Goal: Information Seeking & Learning: Learn about a topic

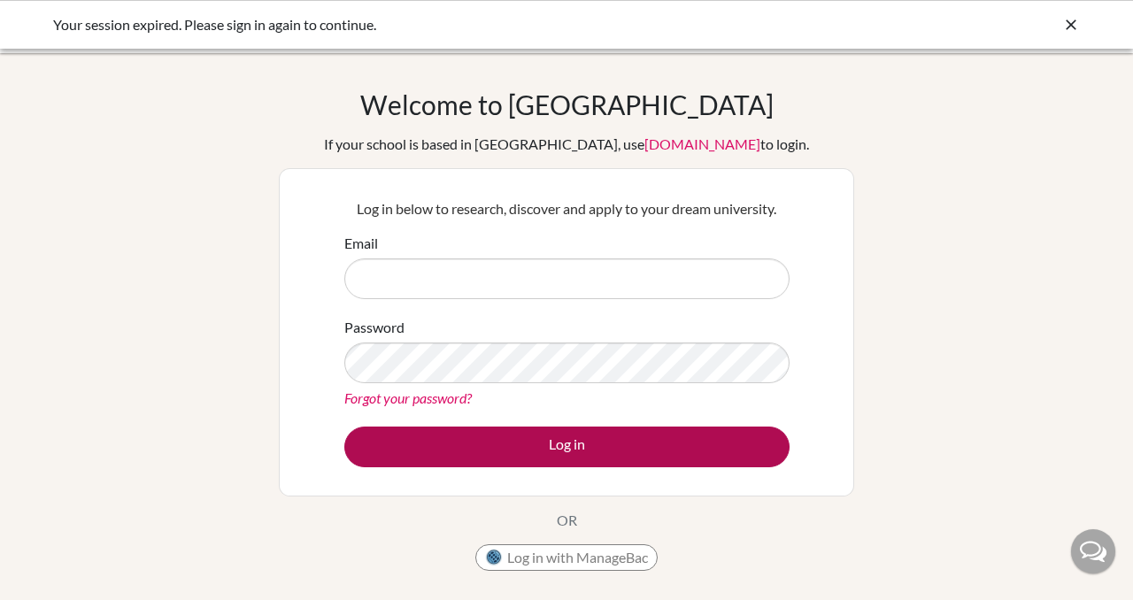
type input "saralynknudson@riversideschool.cz"
click at [561, 445] on button "Log in" at bounding box center [566, 447] width 445 height 41
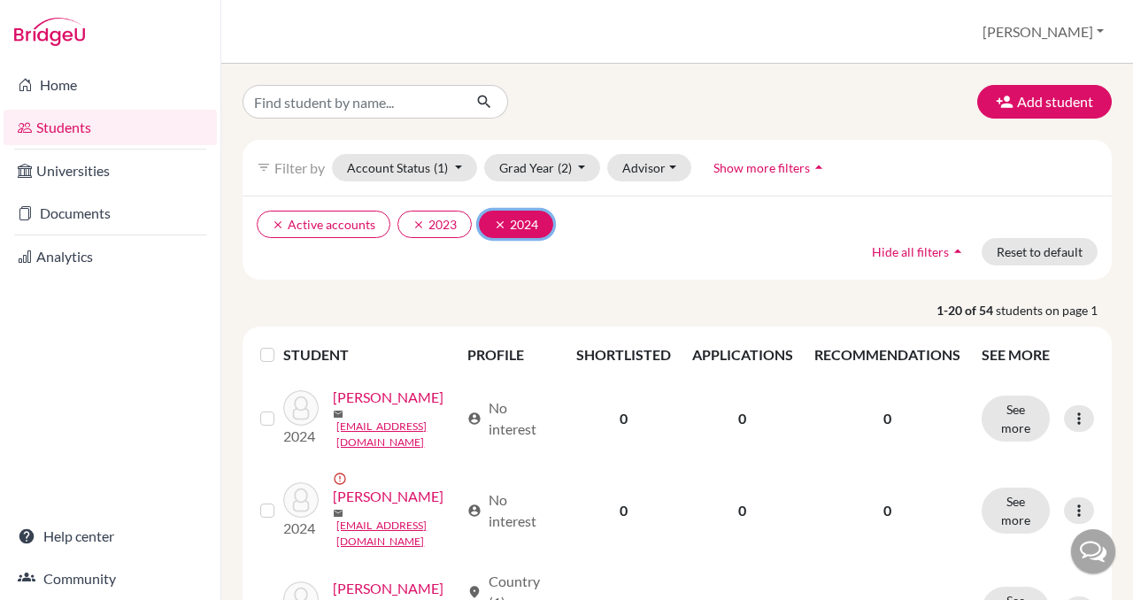
click at [503, 219] on icon "clear" at bounding box center [500, 225] width 12 height 12
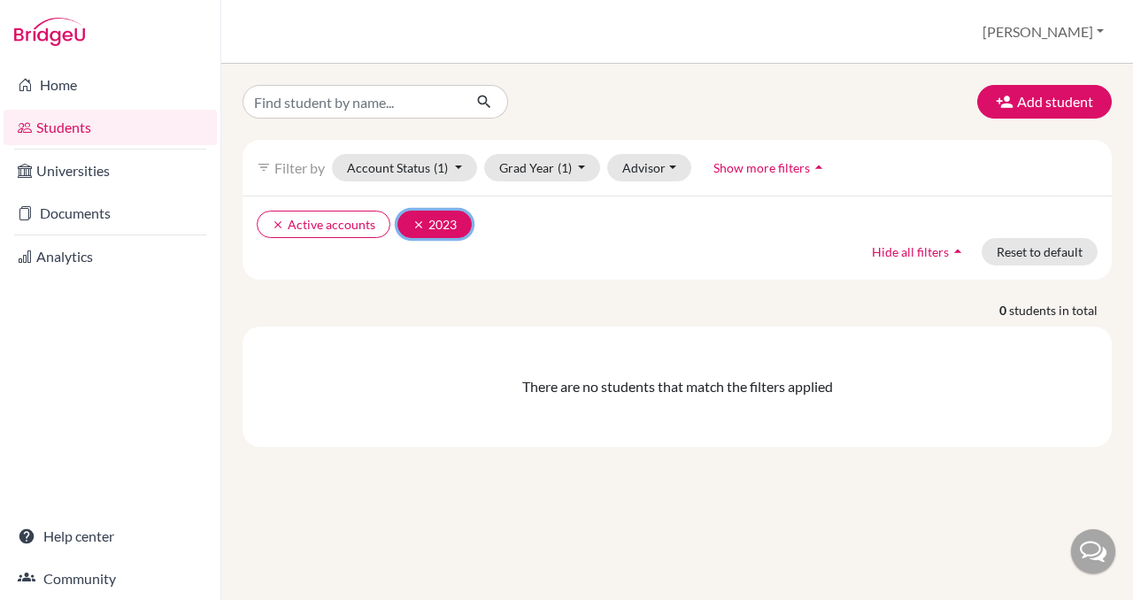
click at [420, 226] on icon "clear" at bounding box center [419, 225] width 12 height 12
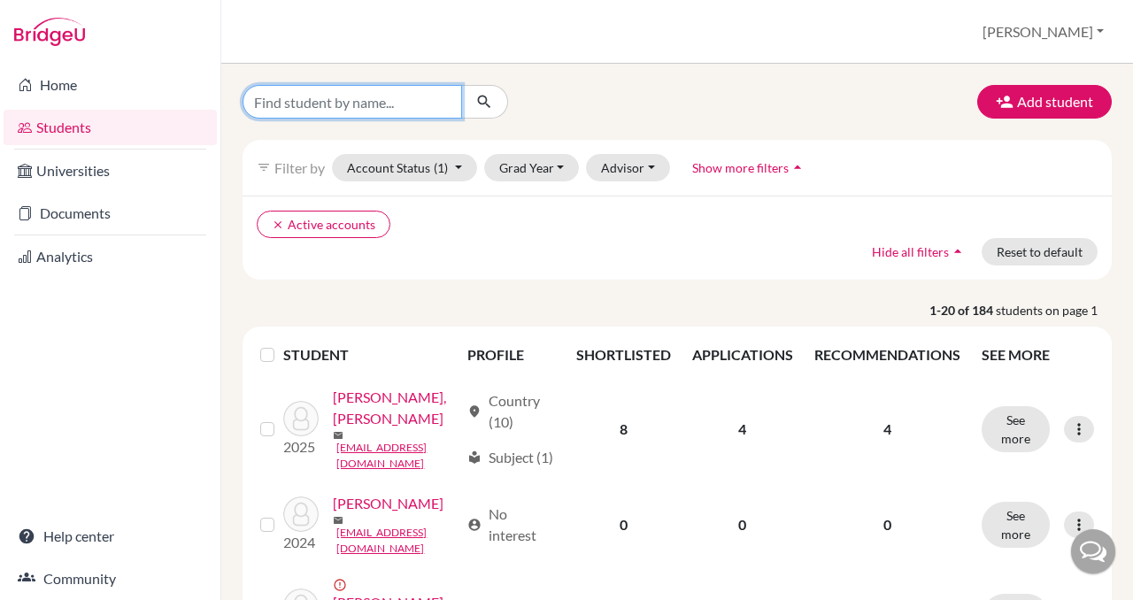
click at [407, 105] on input "Find student by name..." at bounding box center [353, 102] width 220 height 34
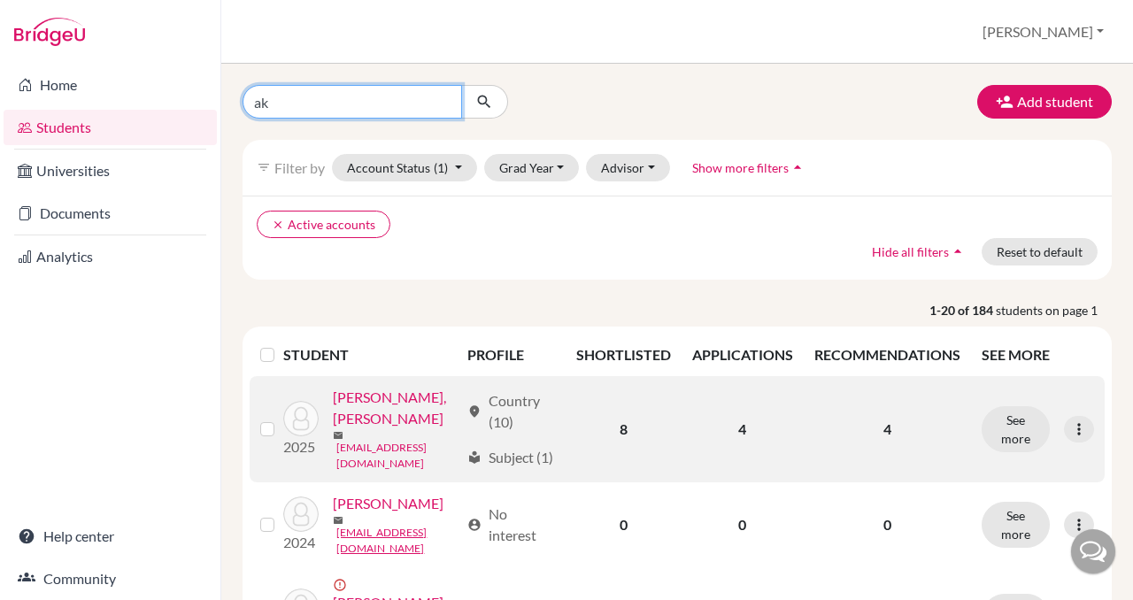
type input "ak"
click at [352, 471] on link "[EMAIL_ADDRESS][DOMAIN_NAME]" at bounding box center [397, 456] width 122 height 32
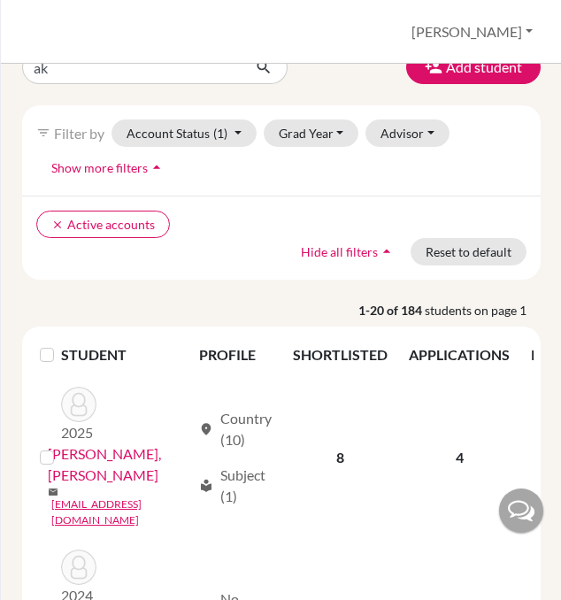
scroll to position [36, 0]
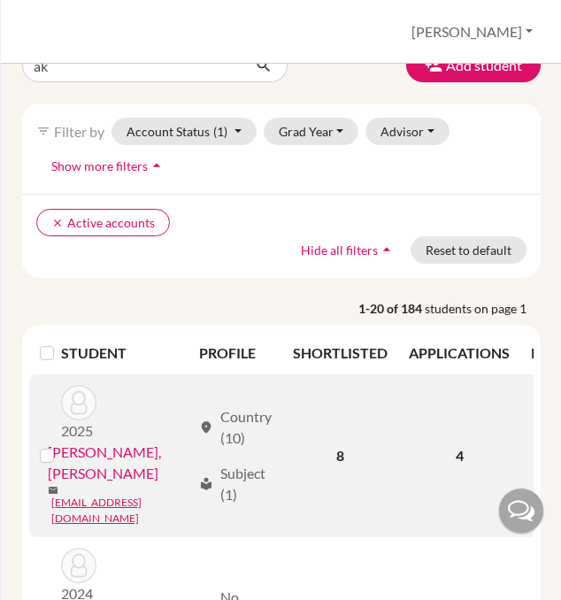
click at [131, 452] on link "[PERSON_NAME], [PERSON_NAME]" at bounding box center [119, 463] width 143 height 42
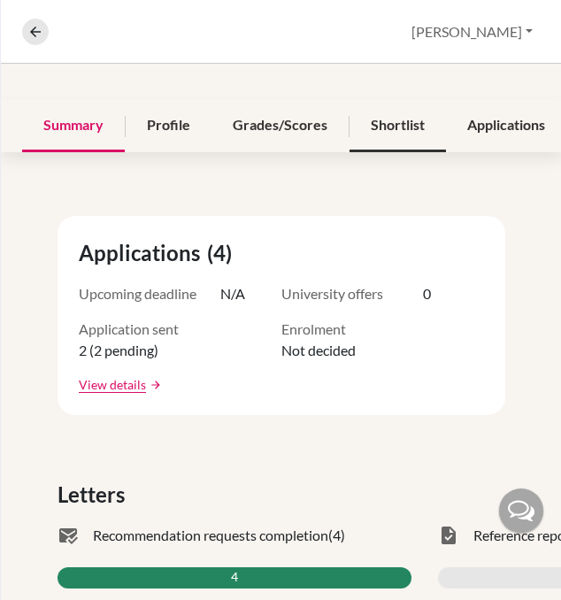
scroll to position [232, 0]
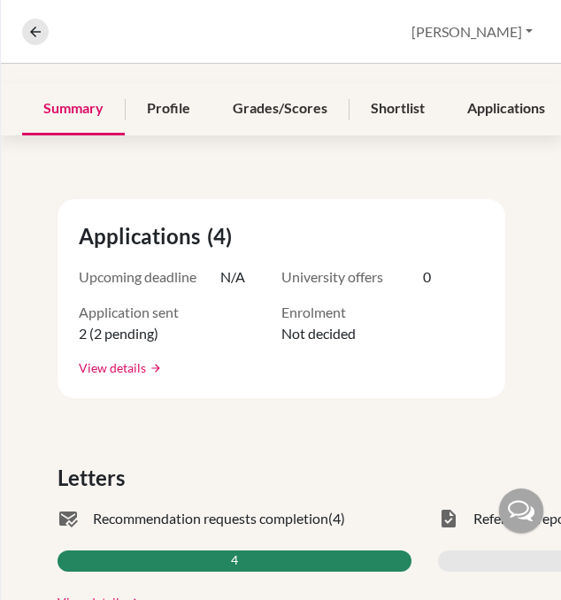
click at [99, 371] on link "View details" at bounding box center [112, 368] width 67 height 19
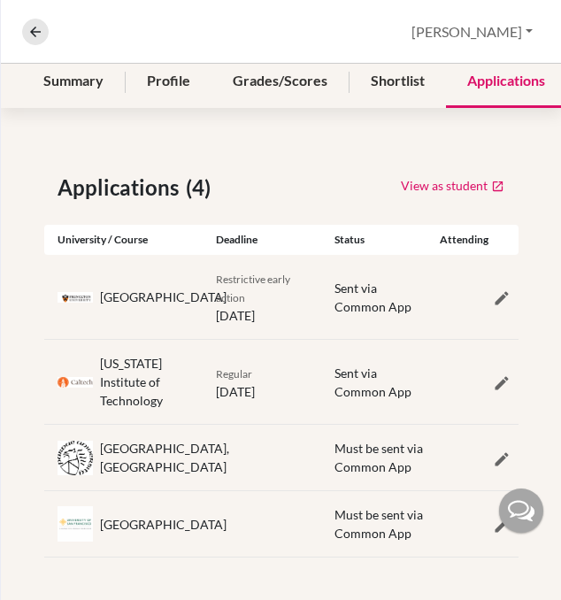
scroll to position [297, 0]
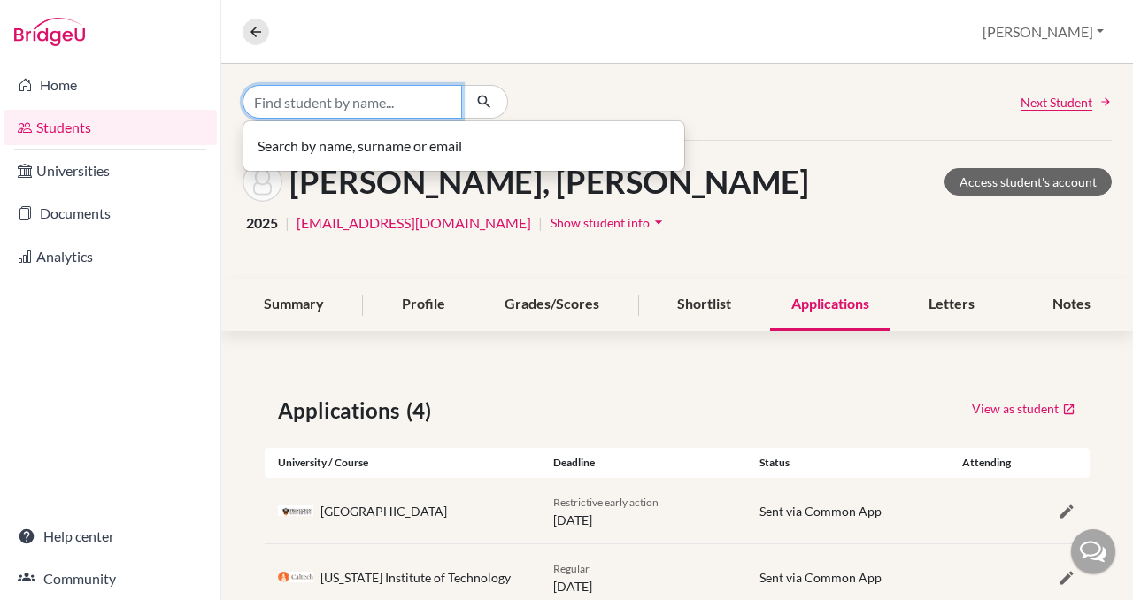
click at [355, 103] on input "Find student by name..." at bounding box center [353, 102] width 220 height 34
type input "sejda"
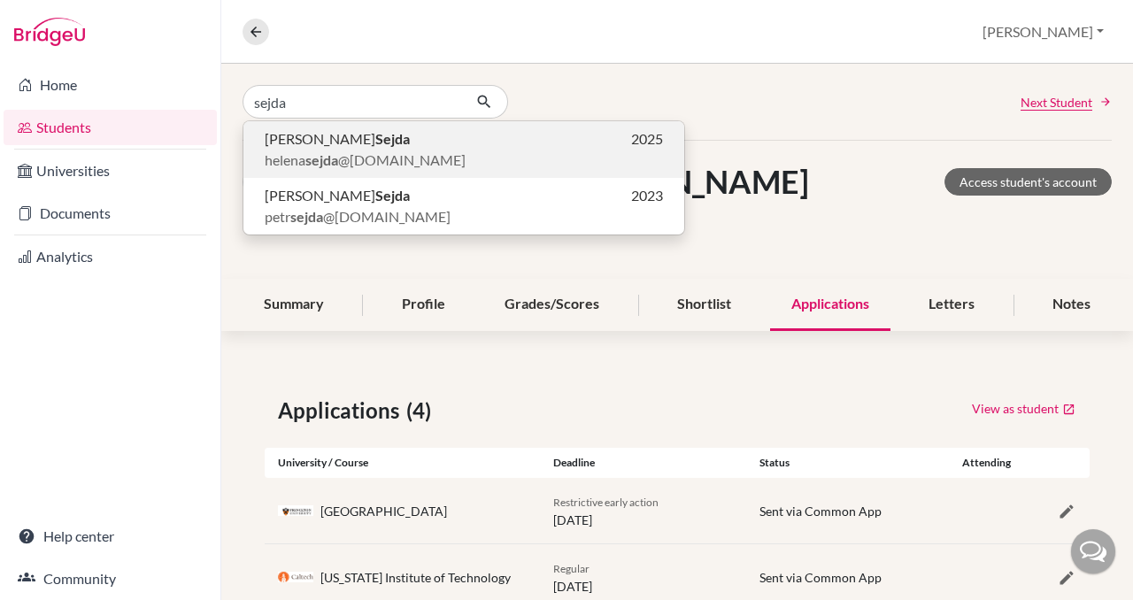
click at [340, 151] on span "helena sejda @riversideschool.cz" at bounding box center [365, 160] width 201 height 21
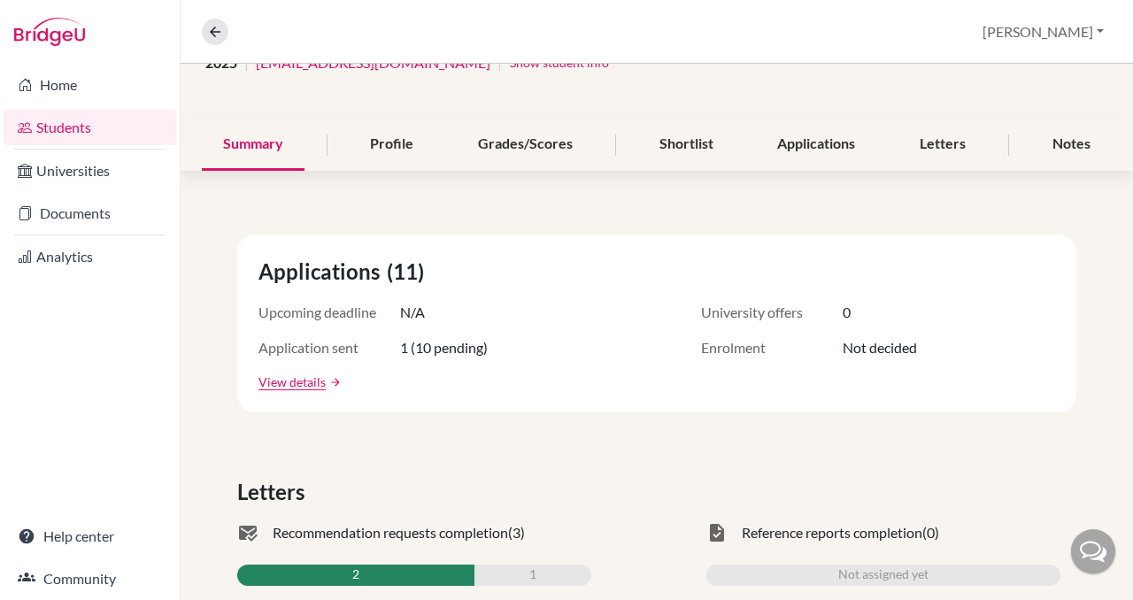
scroll to position [304, 0]
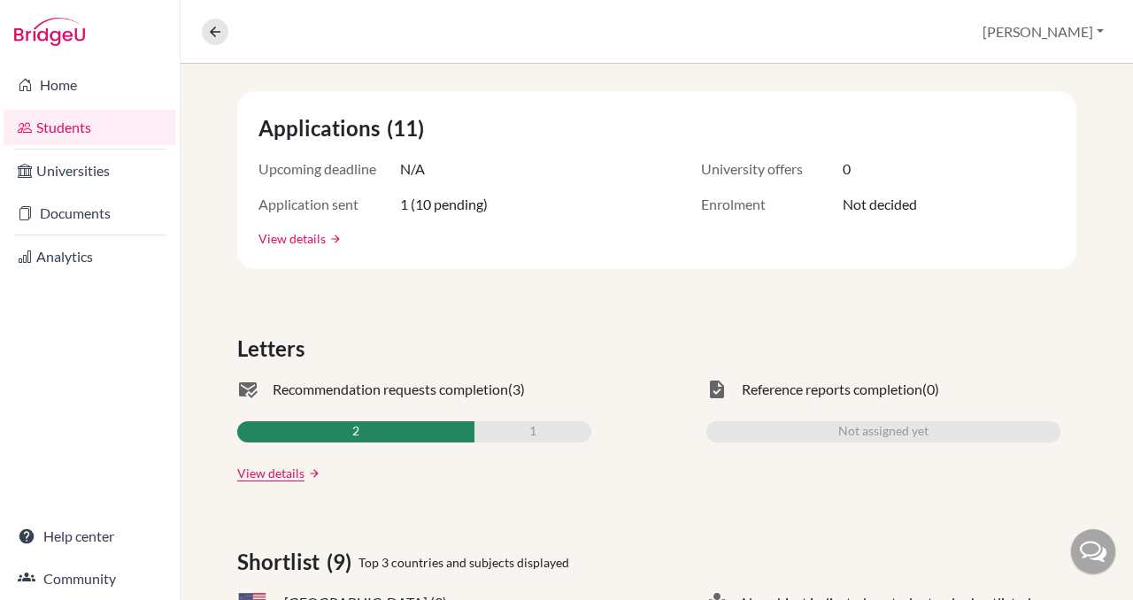
click at [277, 241] on link "View details" at bounding box center [292, 238] width 67 height 19
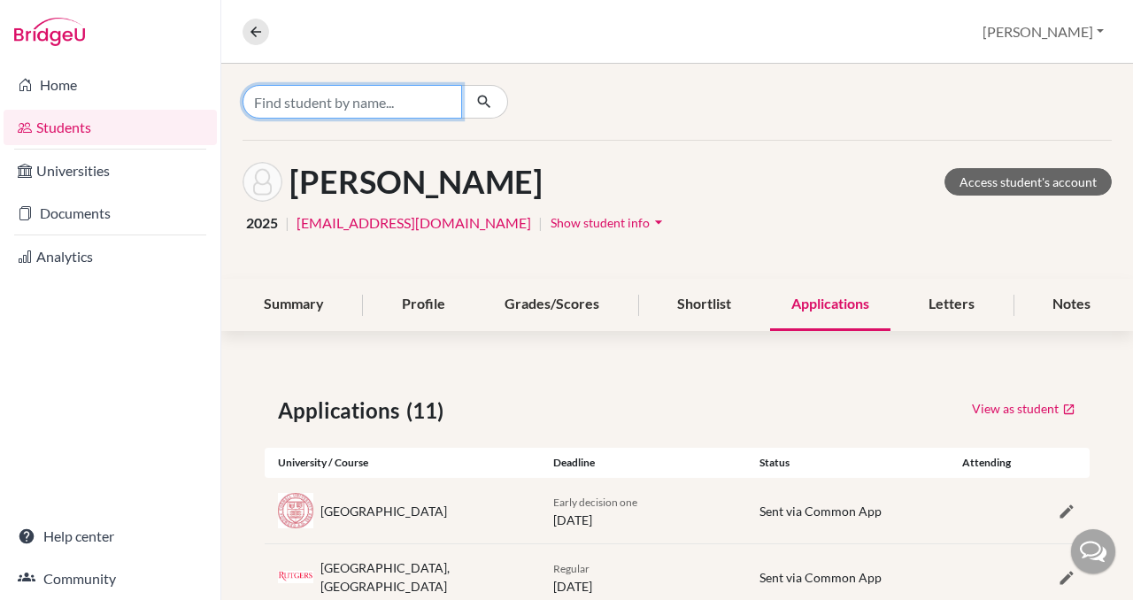
click at [356, 99] on input "Find student by name..." at bounding box center [353, 102] width 220 height 34
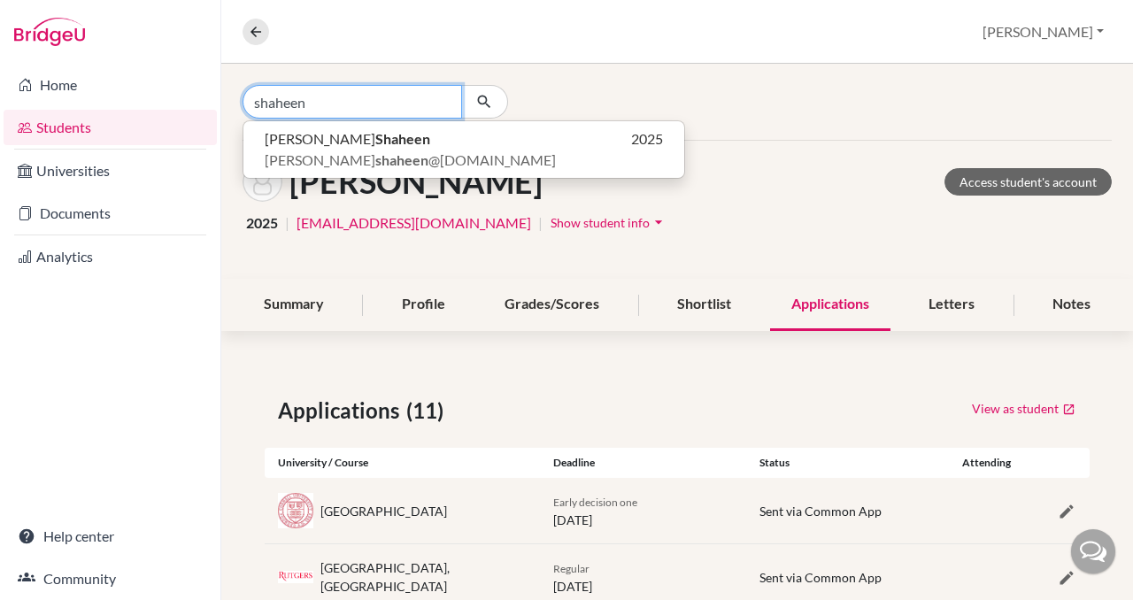
type input "shaheen"
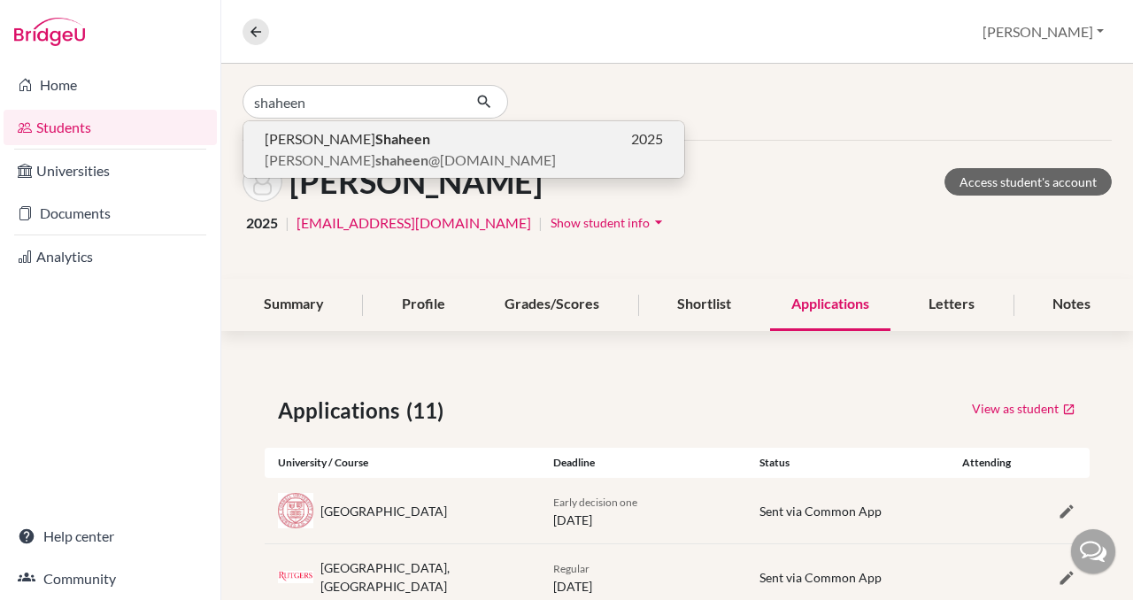
click at [375, 151] on b "shaheen" at bounding box center [401, 159] width 53 height 17
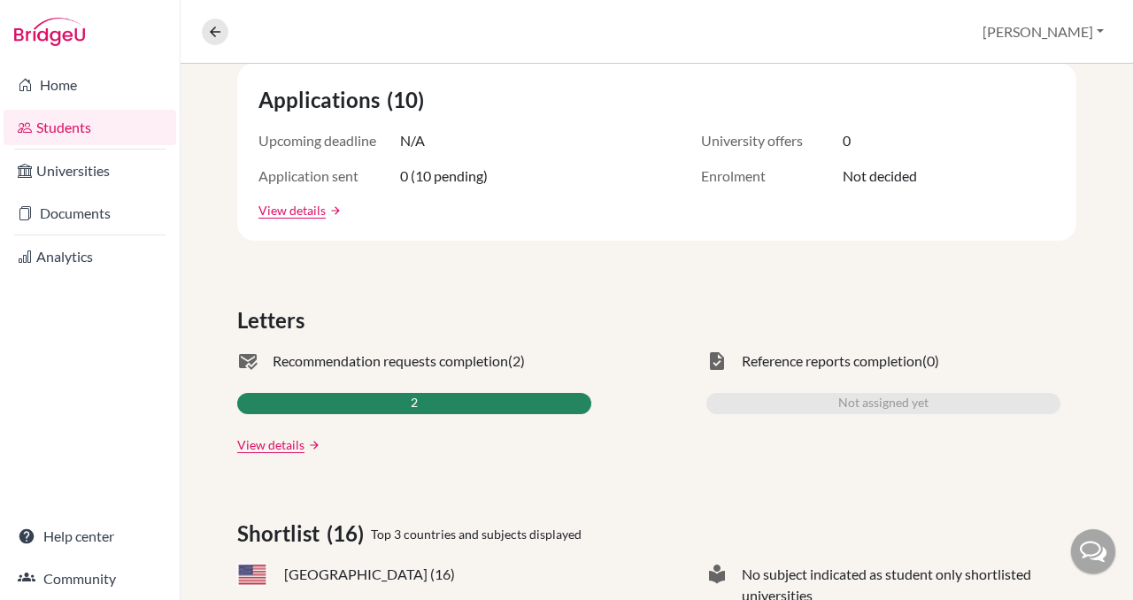
scroll to position [337, 0]
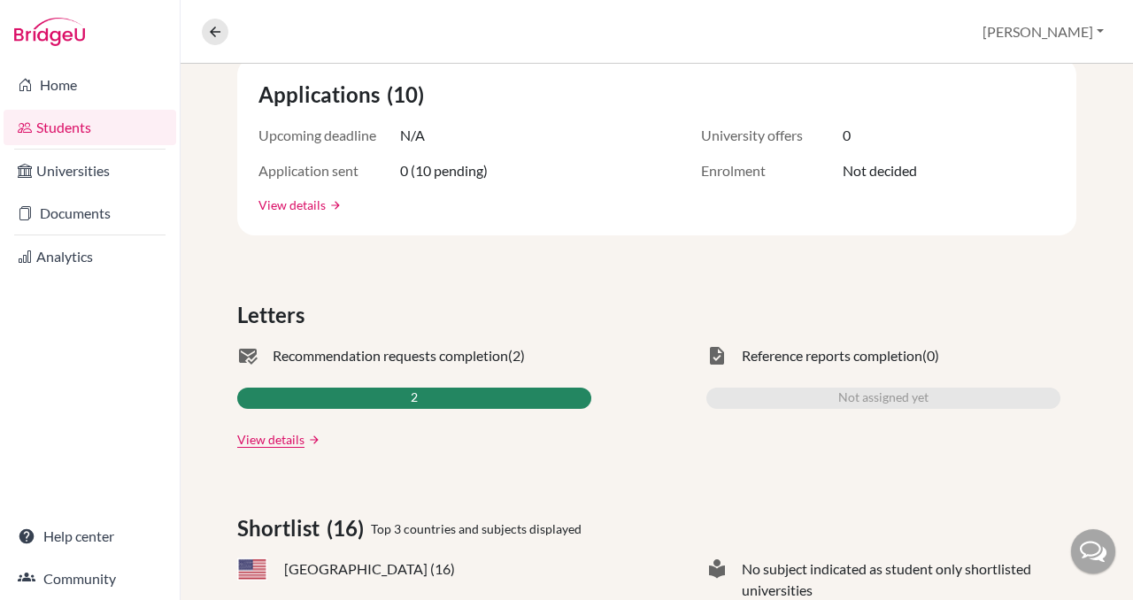
click at [292, 203] on link "View details" at bounding box center [292, 205] width 67 height 19
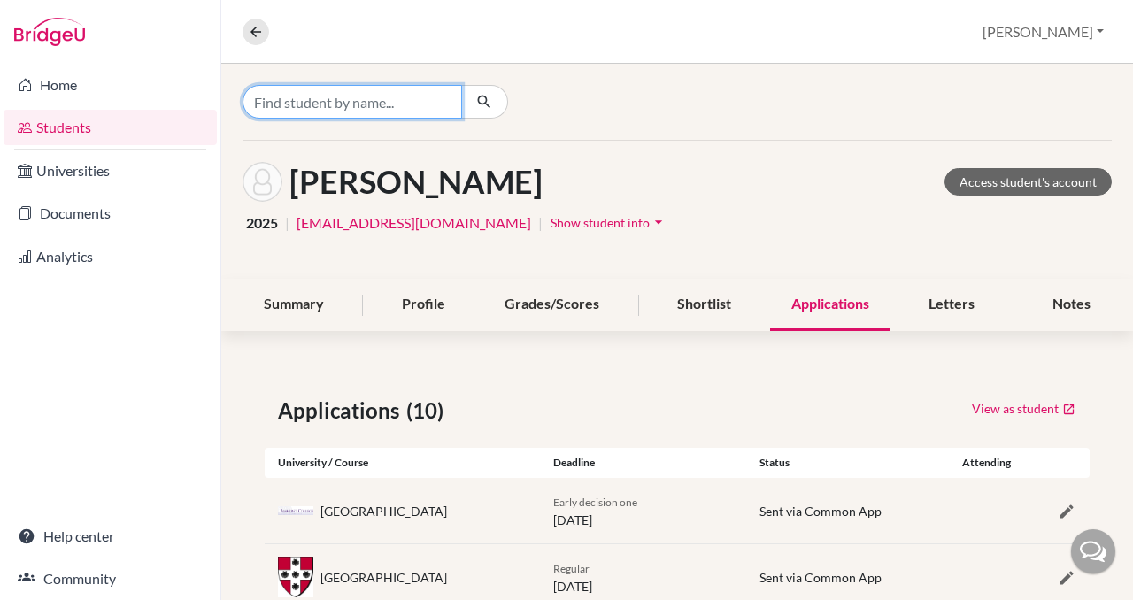
click at [324, 101] on input "Find student by name..." at bounding box center [353, 102] width 220 height 34
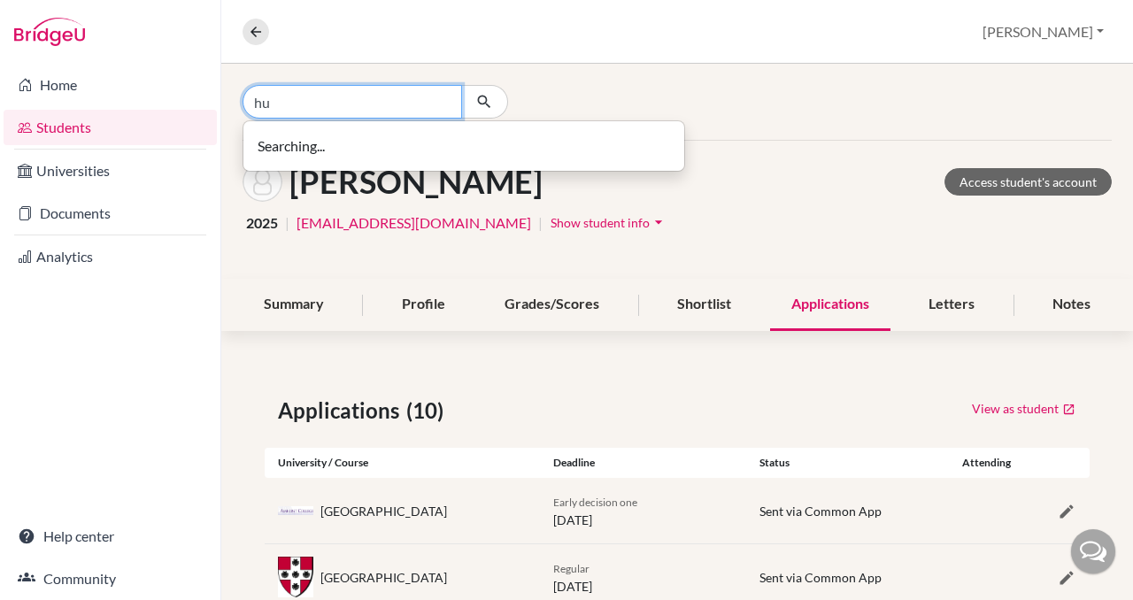
type input "h"
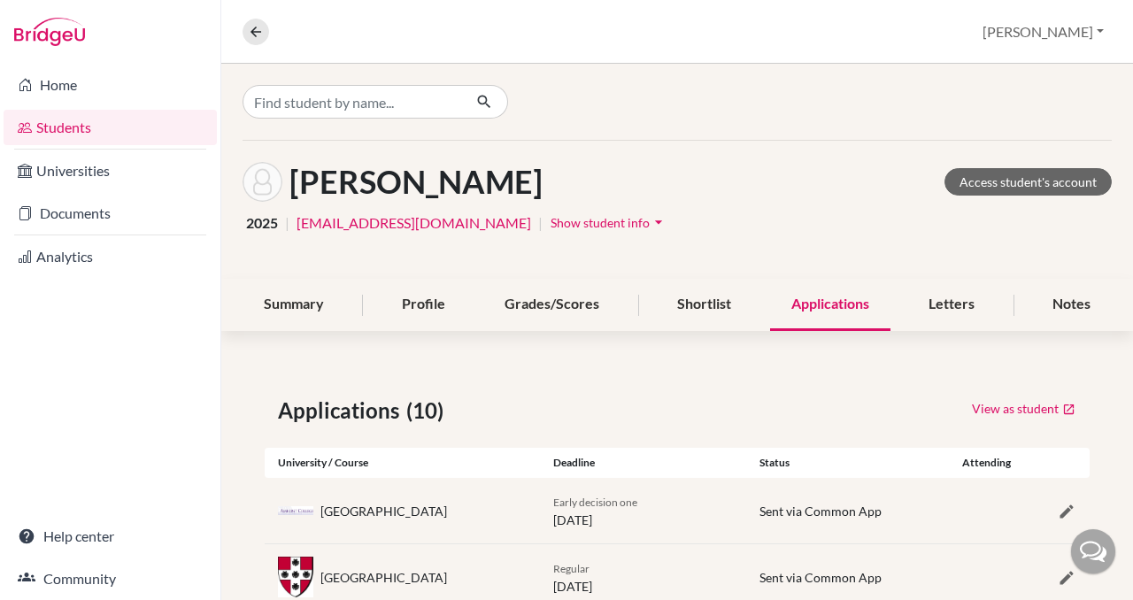
click at [75, 127] on link "Students" at bounding box center [110, 127] width 213 height 35
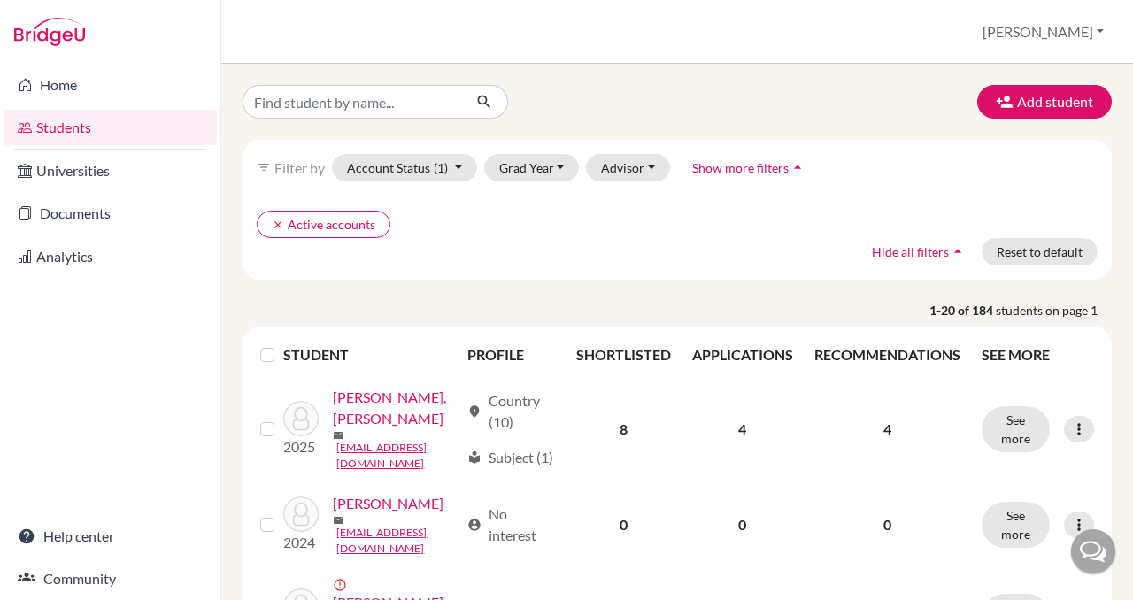
click at [733, 170] on span "Show more filters" at bounding box center [740, 167] width 97 height 15
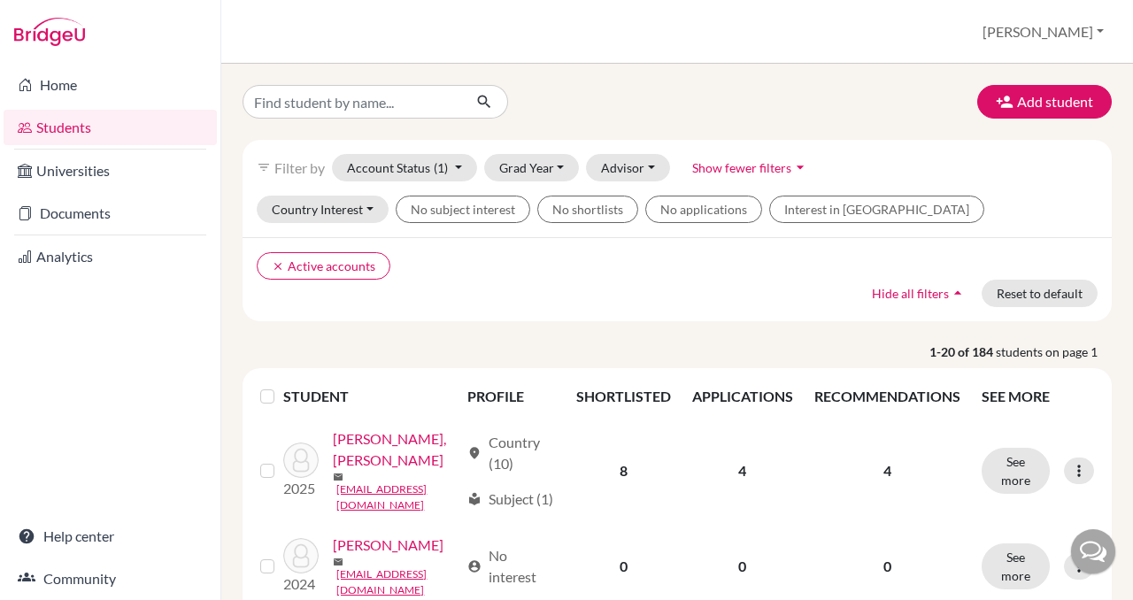
scroll to position [9, 0]
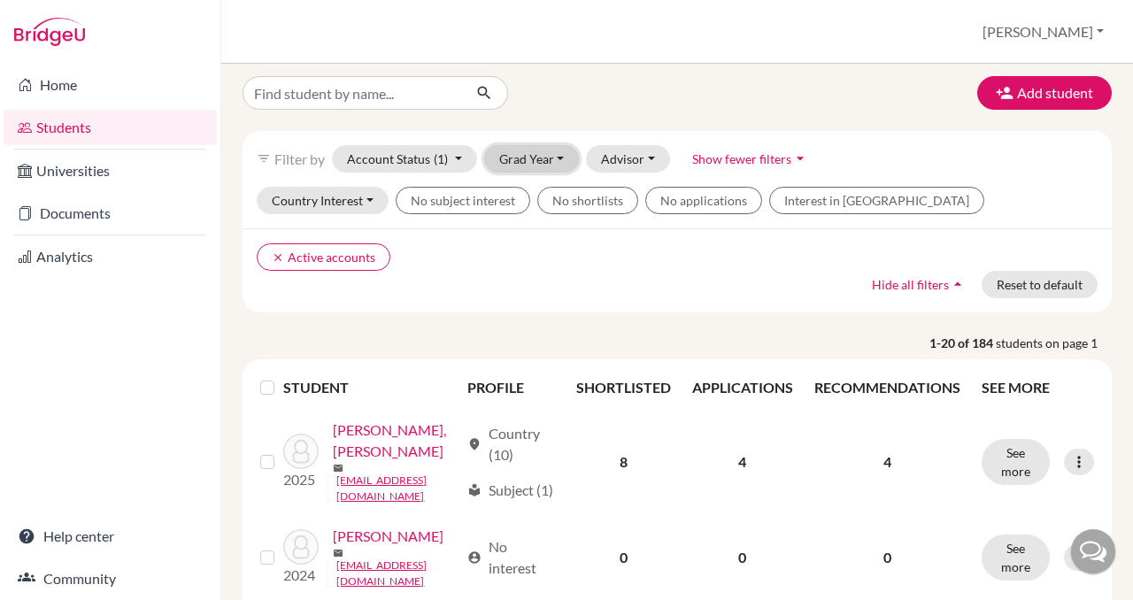
click at [552, 155] on button "Grad Year" at bounding box center [532, 158] width 96 height 27
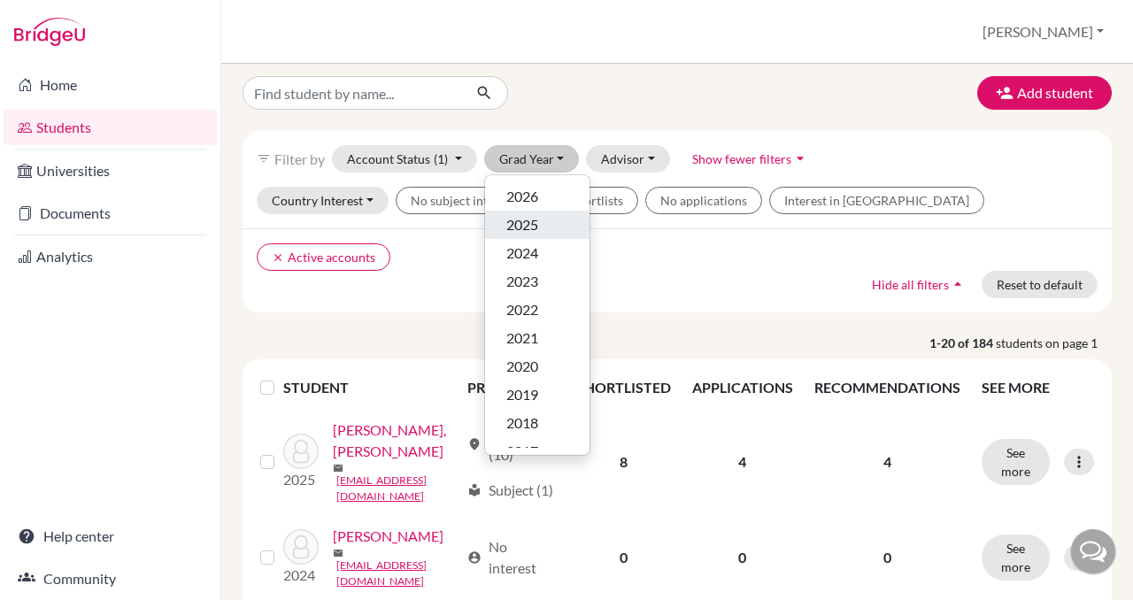
click at [525, 230] on span "2025" at bounding box center [522, 224] width 32 height 21
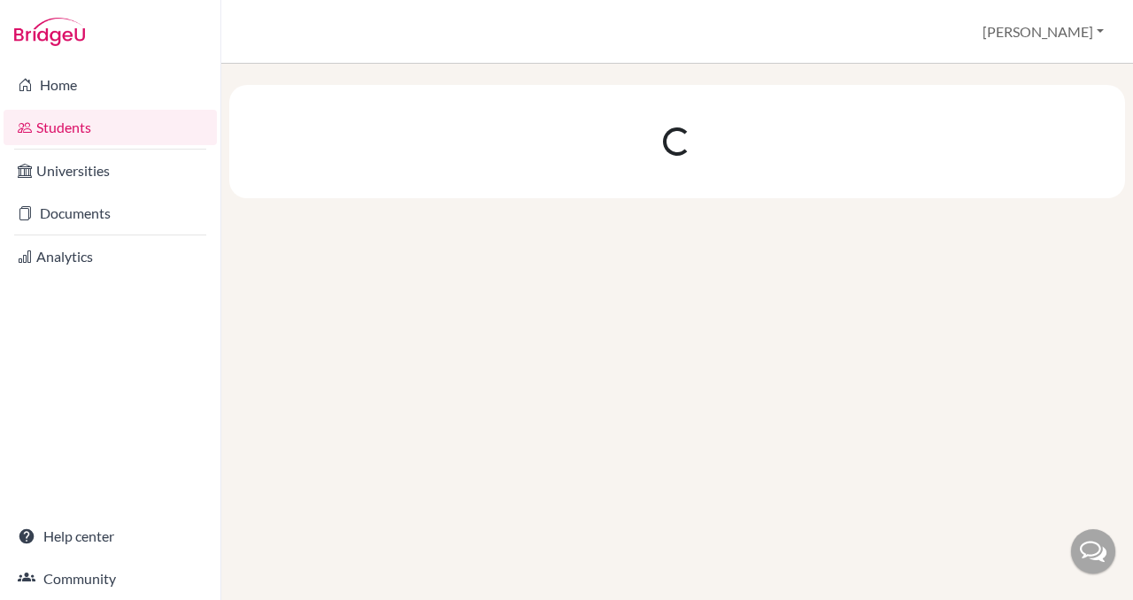
scroll to position [0, 0]
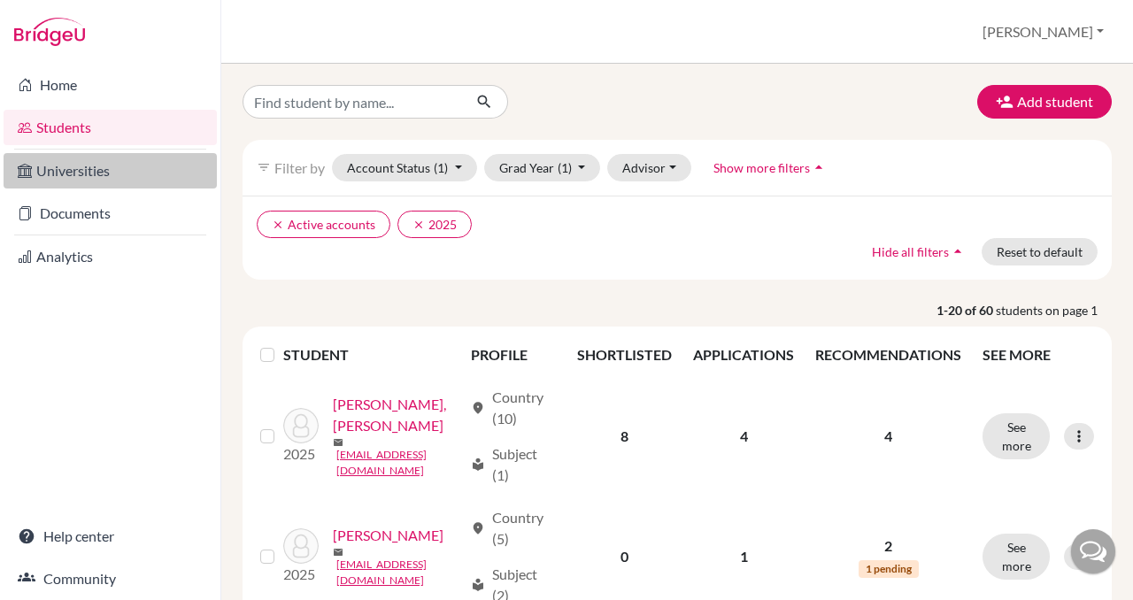
click at [104, 161] on link "Universities" at bounding box center [110, 170] width 213 height 35
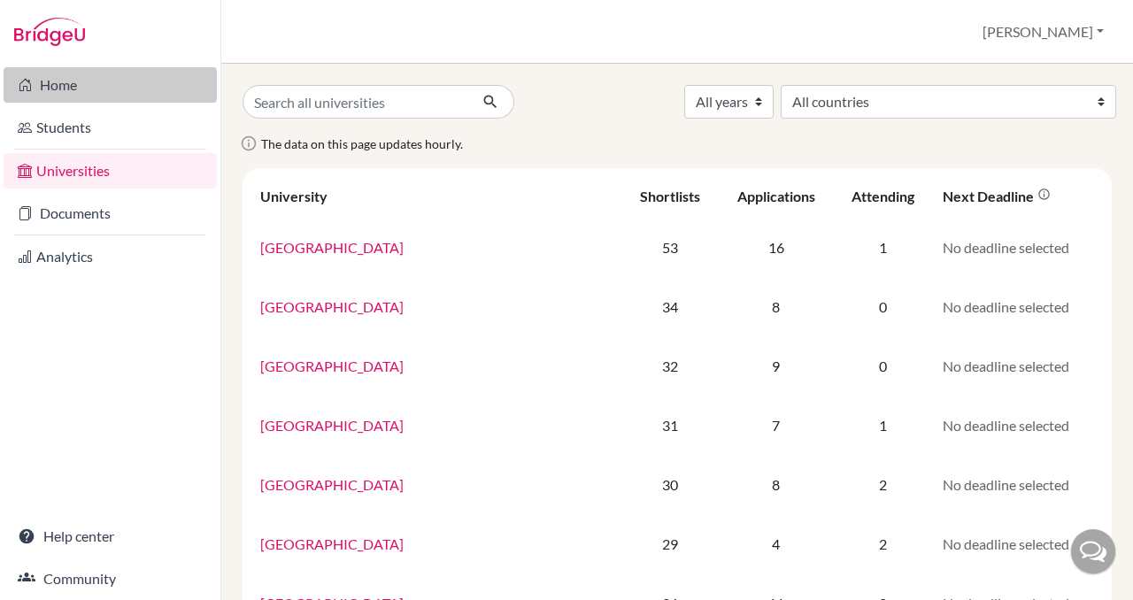
click at [50, 91] on link "Home" at bounding box center [110, 84] width 213 height 35
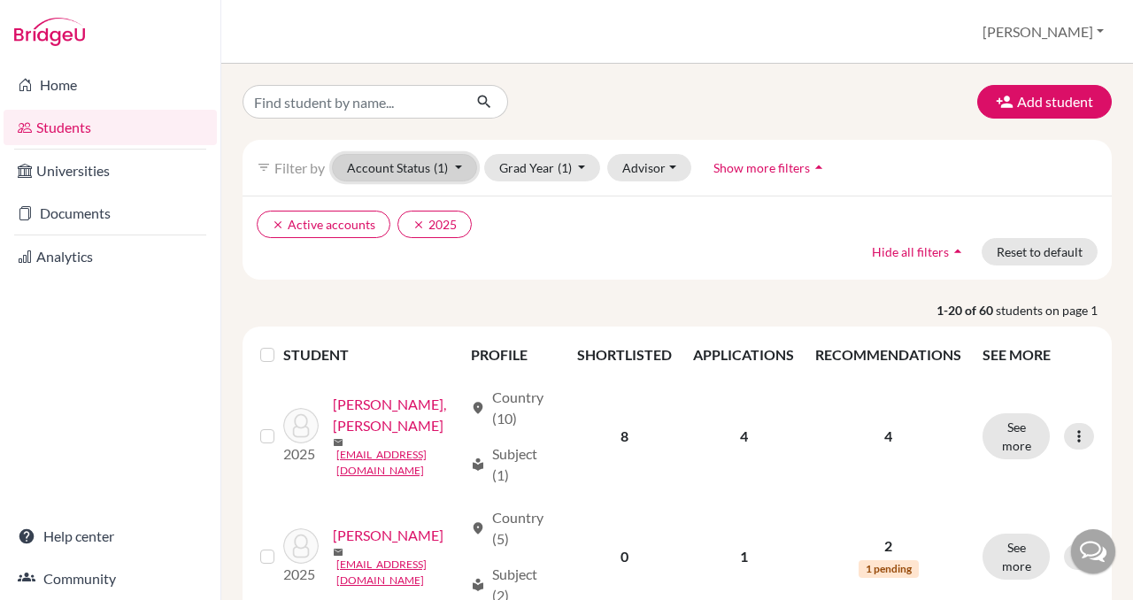
click at [423, 171] on button "Account Status (1)" at bounding box center [404, 167] width 145 height 27
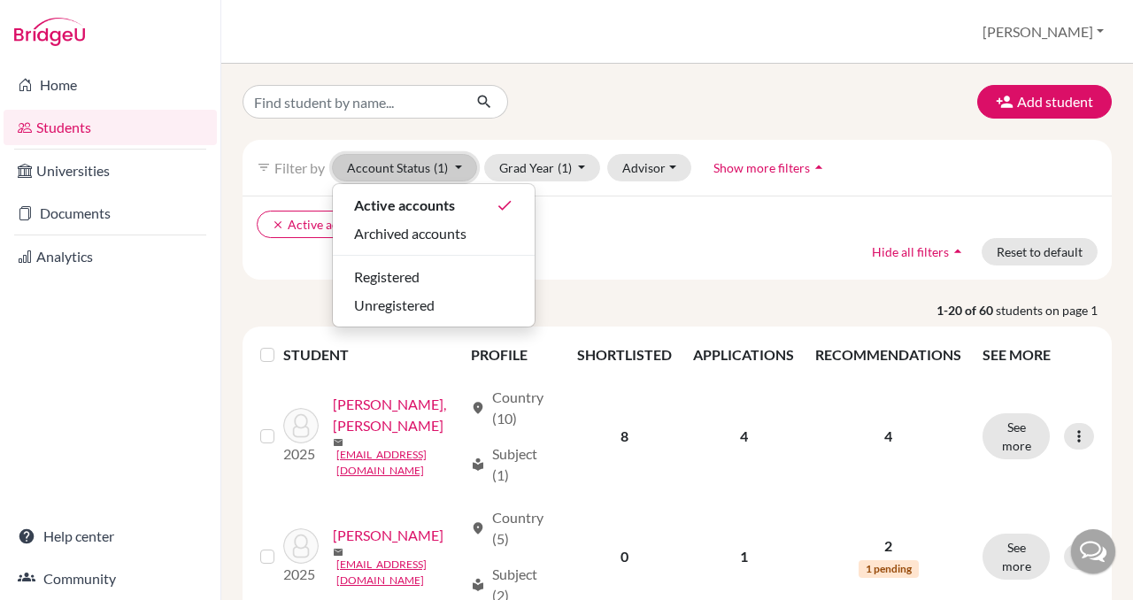
click at [423, 171] on button "Account Status (1)" at bounding box center [404, 167] width 145 height 27
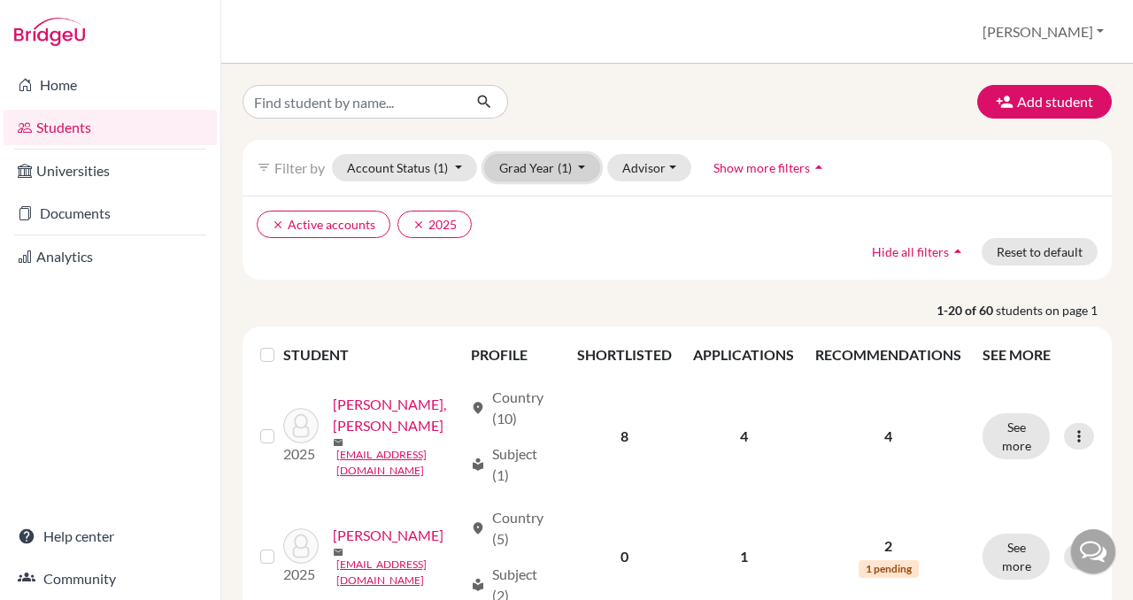
click at [530, 176] on button "Grad Year (1)" at bounding box center [542, 167] width 117 height 27
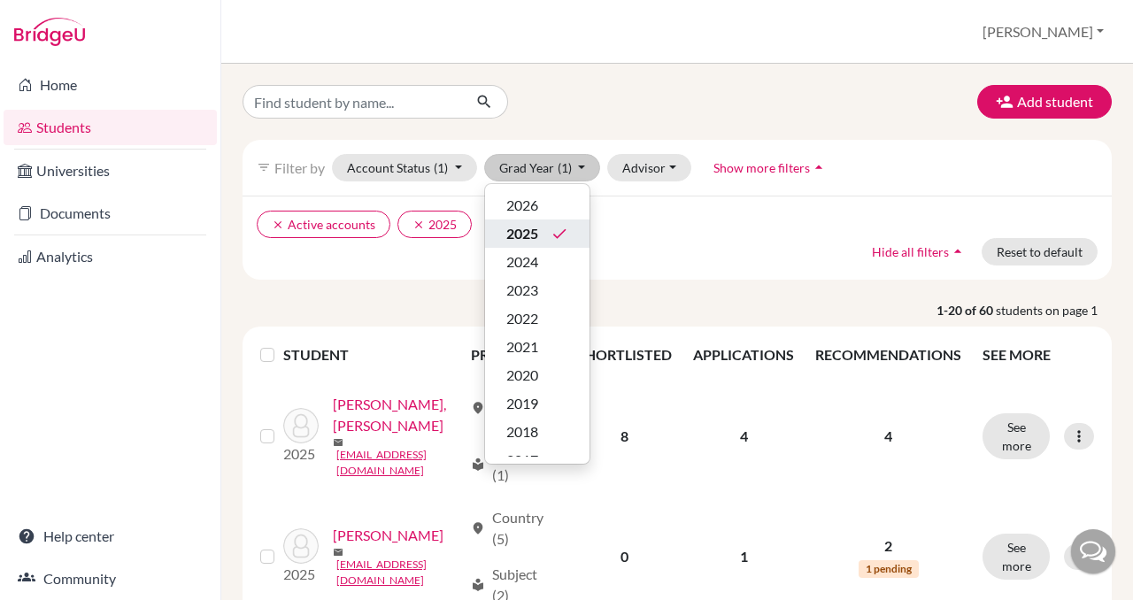
click at [527, 236] on span "2025" at bounding box center [522, 233] width 32 height 21
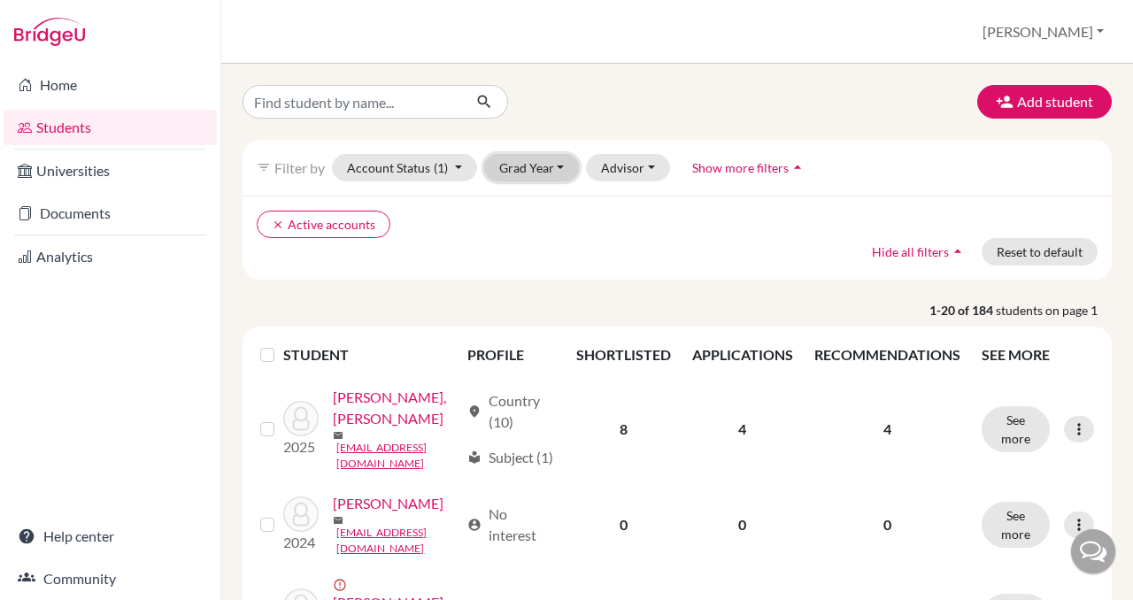
click at [537, 170] on button "Grad Year" at bounding box center [532, 167] width 96 height 27
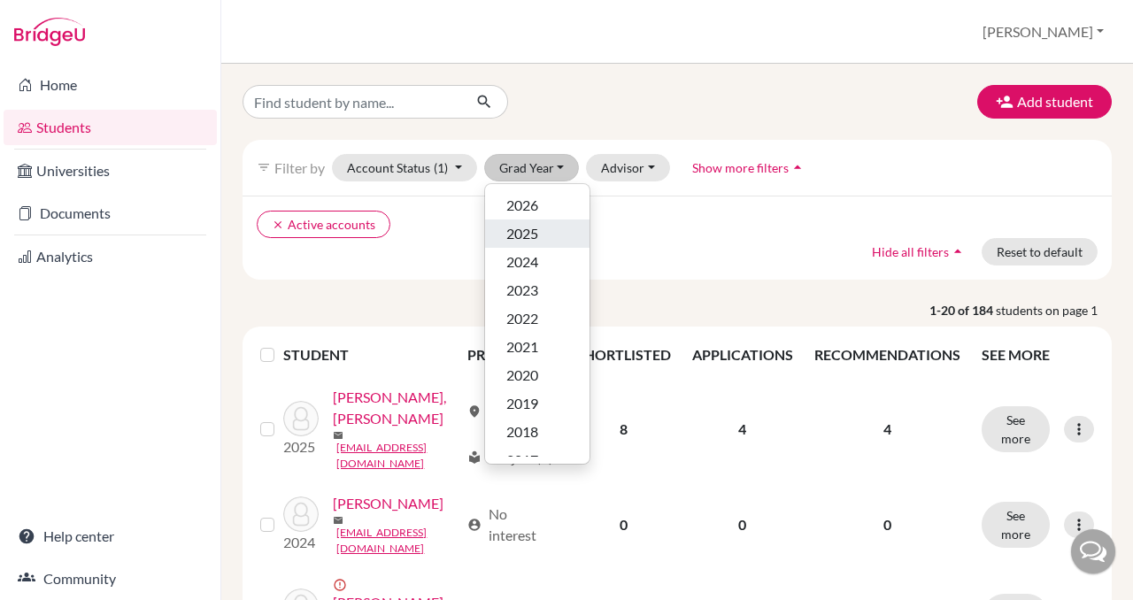
click at [529, 223] on span "2025" at bounding box center [522, 233] width 32 height 21
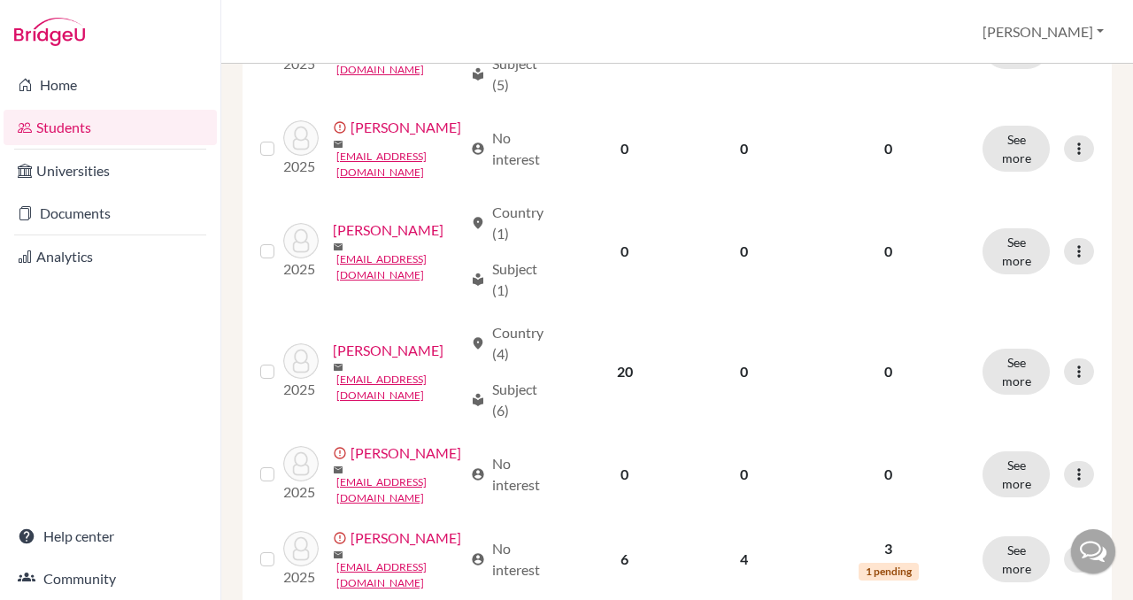
scroll to position [1806, 0]
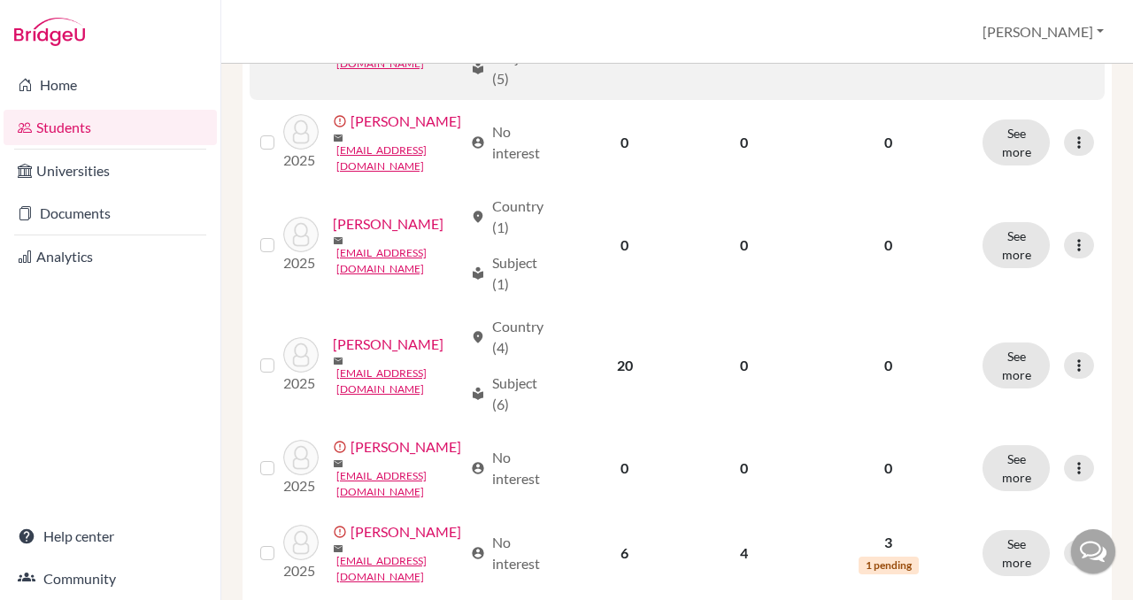
click at [341, 29] on link "[PERSON_NAME]" at bounding box center [388, 18] width 111 height 21
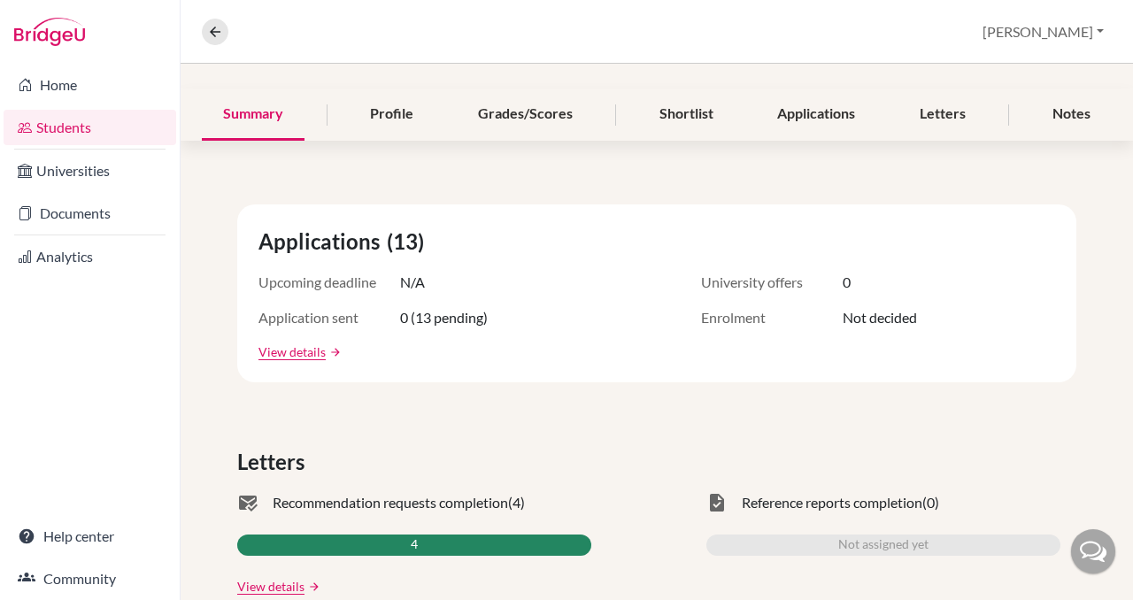
scroll to position [160, 0]
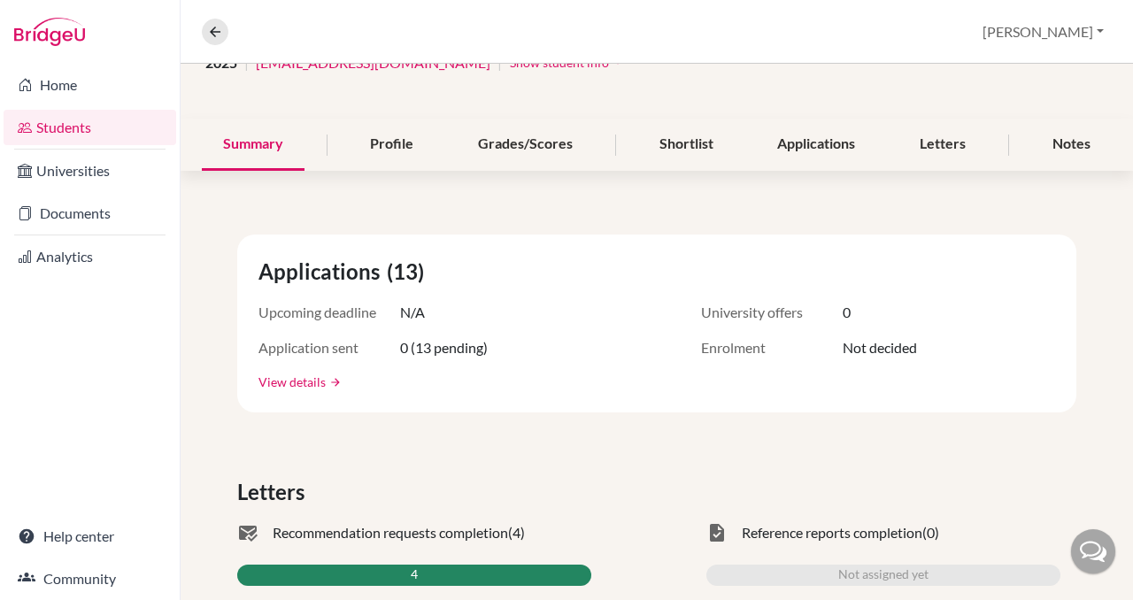
click at [287, 381] on link "View details" at bounding box center [292, 382] width 67 height 19
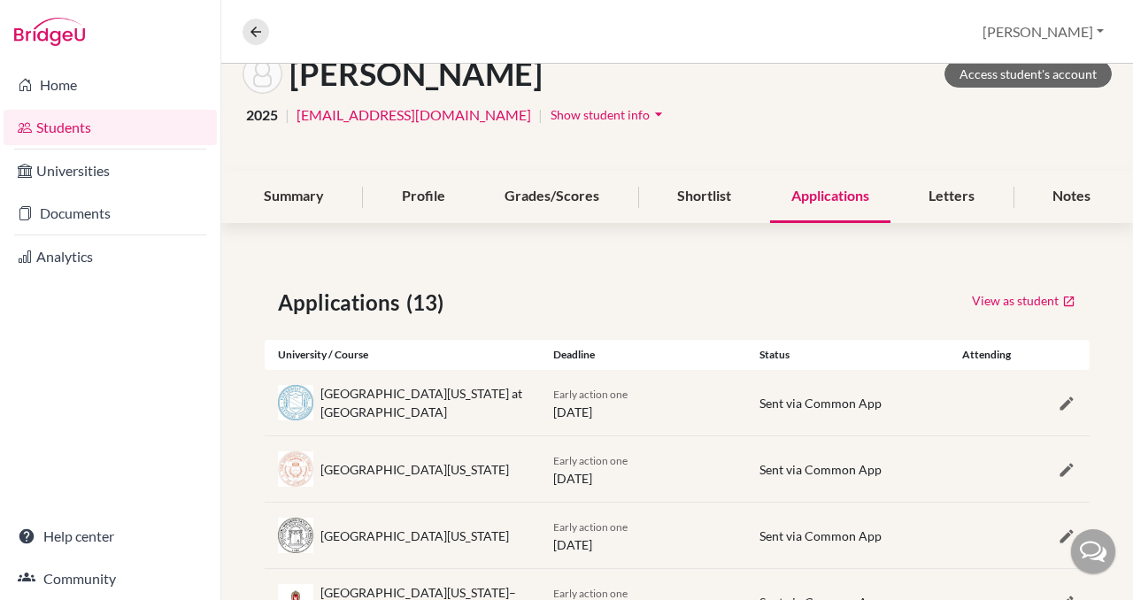
scroll to position [105, 0]
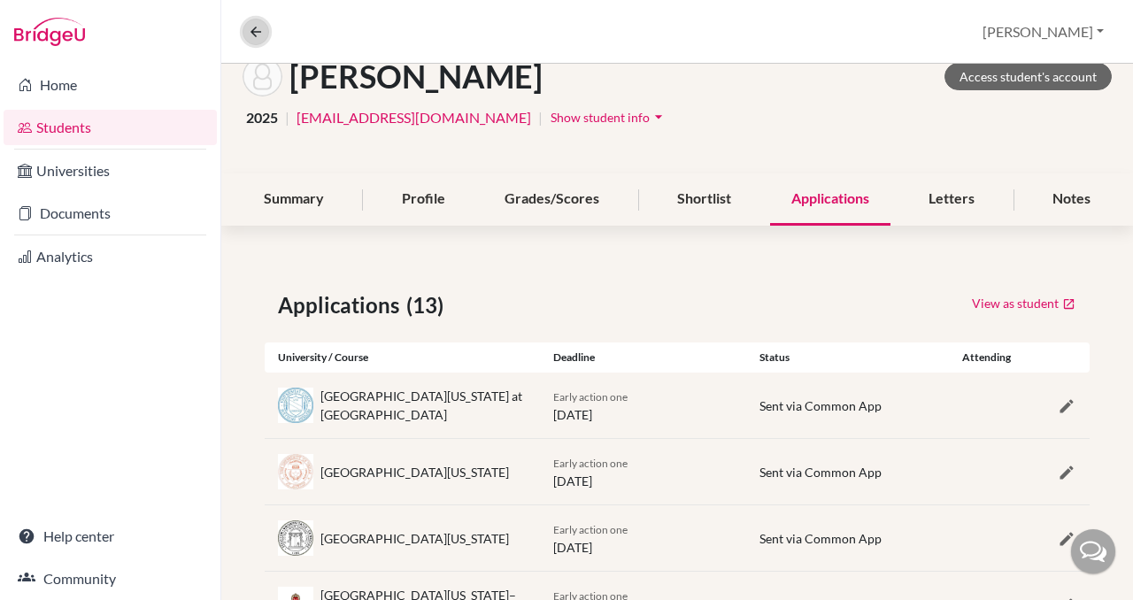
click at [261, 26] on icon at bounding box center [256, 32] width 16 height 16
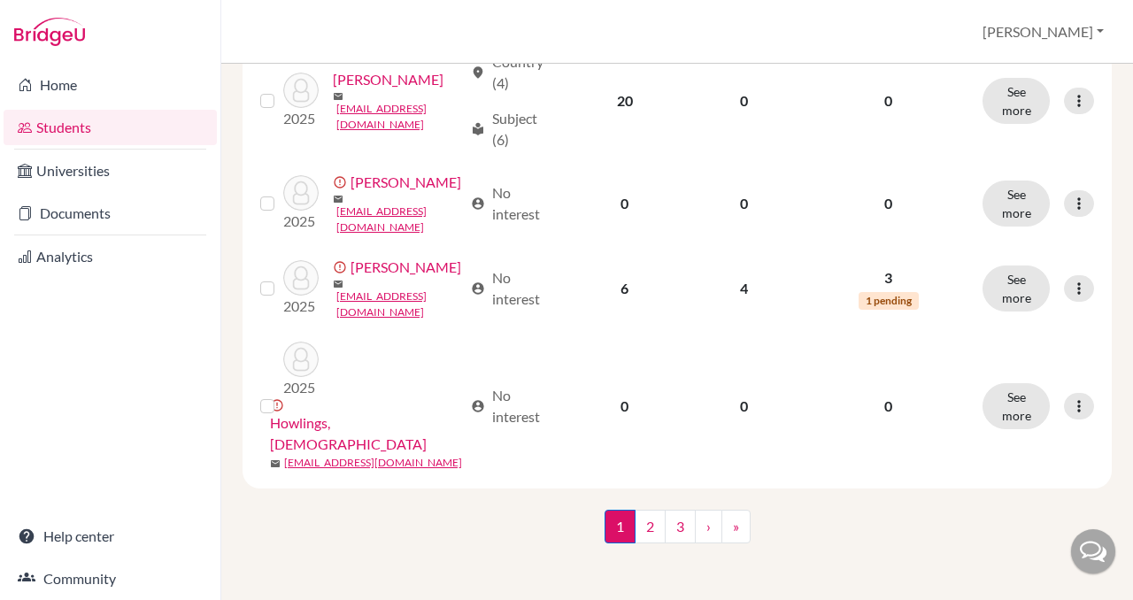
scroll to position [2181, 0]
click at [707, 533] on link "›" at bounding box center [708, 527] width 27 height 34
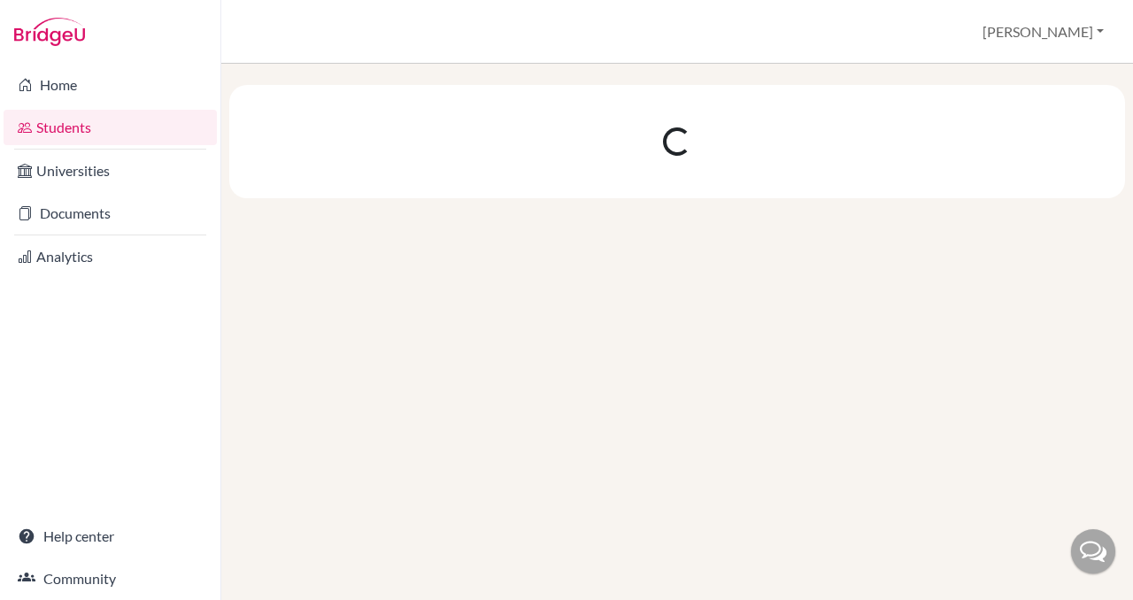
scroll to position [0, 0]
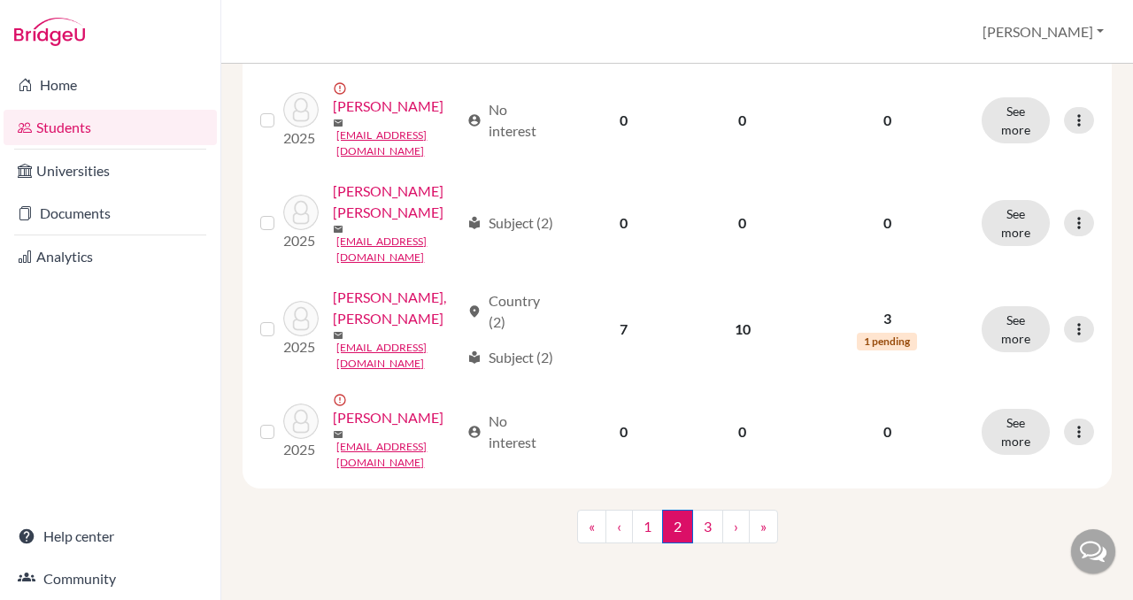
scroll to position [2170, 0]
click at [737, 535] on link "›" at bounding box center [735, 527] width 27 height 34
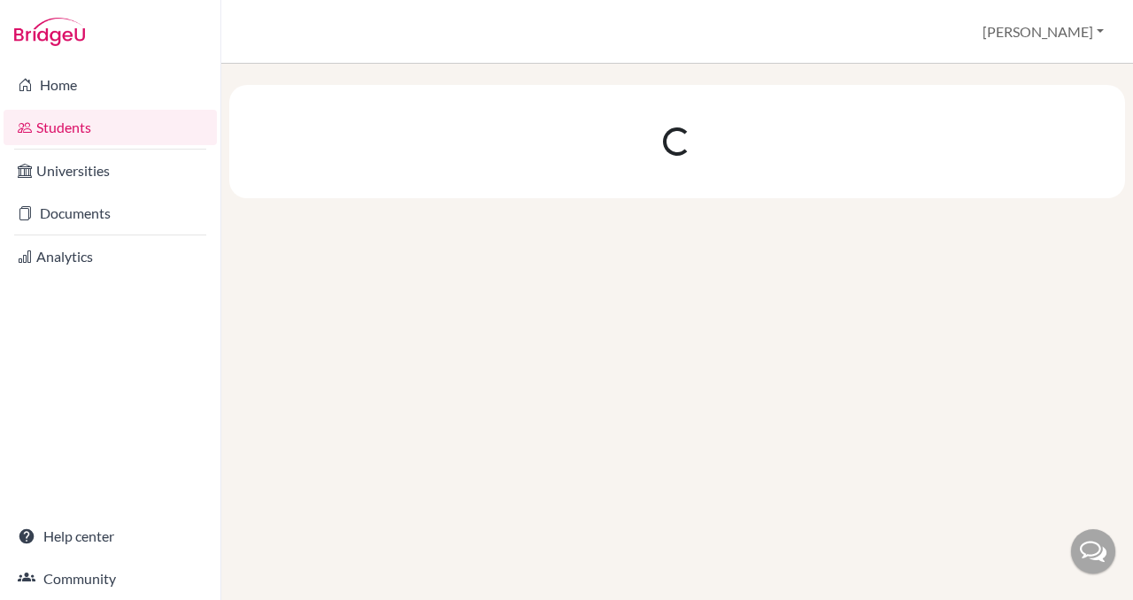
scroll to position [0, 0]
